Goal: Task Accomplishment & Management: Manage account settings

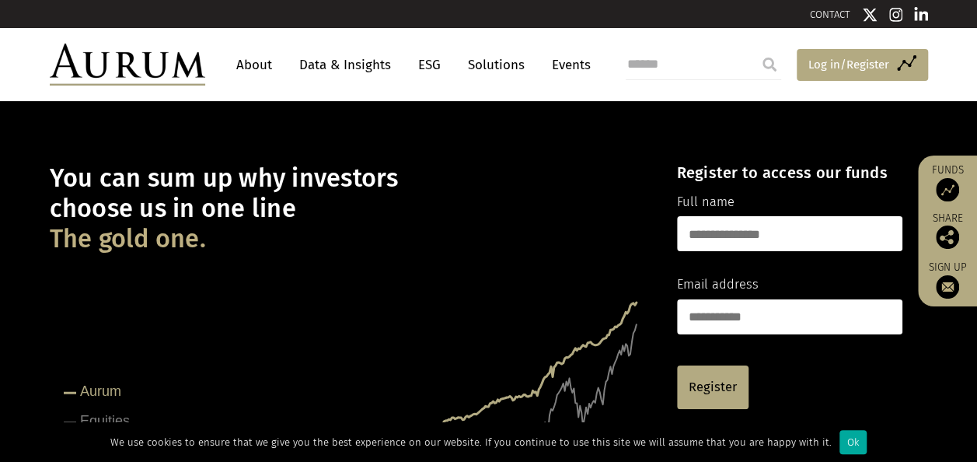
click at [852, 68] on span "Log in/Register" at bounding box center [848, 64] width 81 height 19
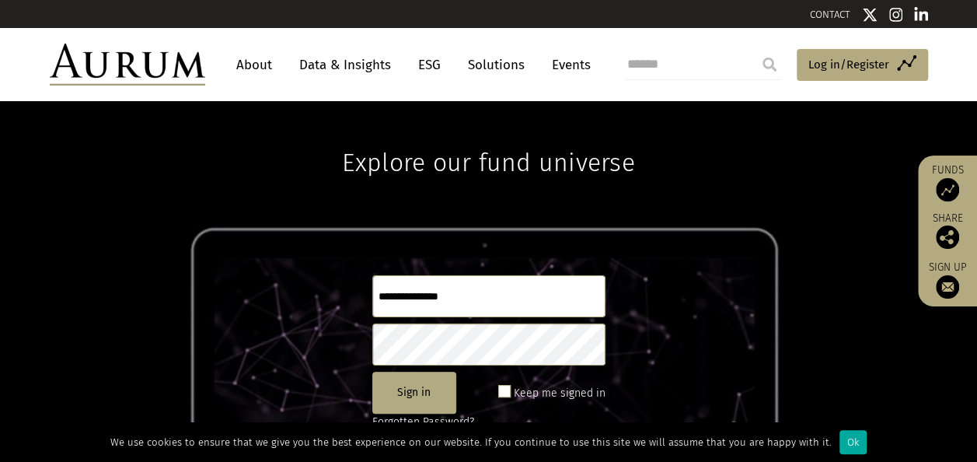
click at [444, 299] on input "text" at bounding box center [488, 296] width 233 height 42
type input "**********"
